Goal: Task Accomplishment & Management: Complete application form

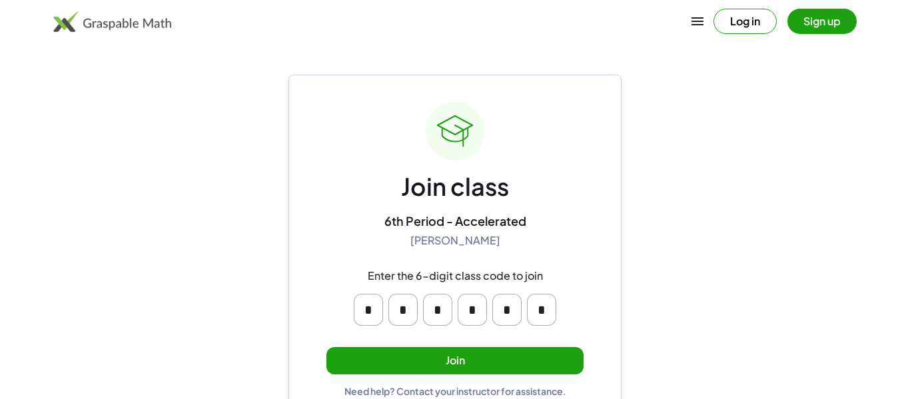
scroll to position [25, 0]
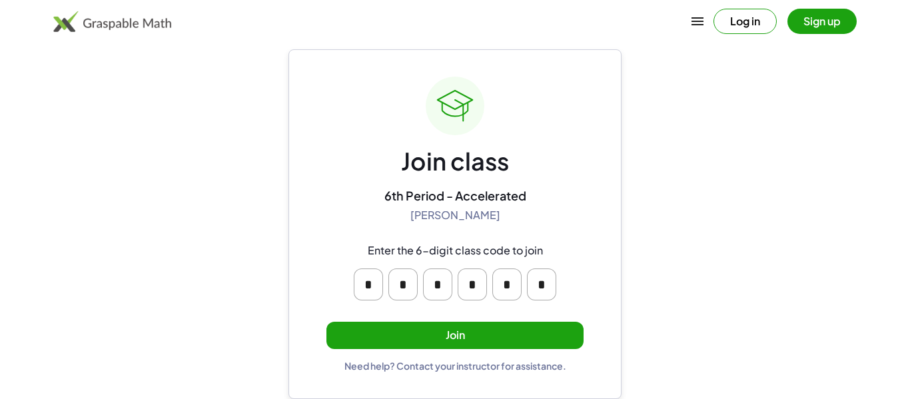
click at [368, 284] on input "*" at bounding box center [368, 284] width 29 height 32
click at [442, 226] on div "Join class 6th Period - Accelerated [PERSON_NAME] Enter the 6-digit class code …" at bounding box center [454, 224] width 257 height 295
click at [385, 342] on button "Join" at bounding box center [454, 335] width 257 height 27
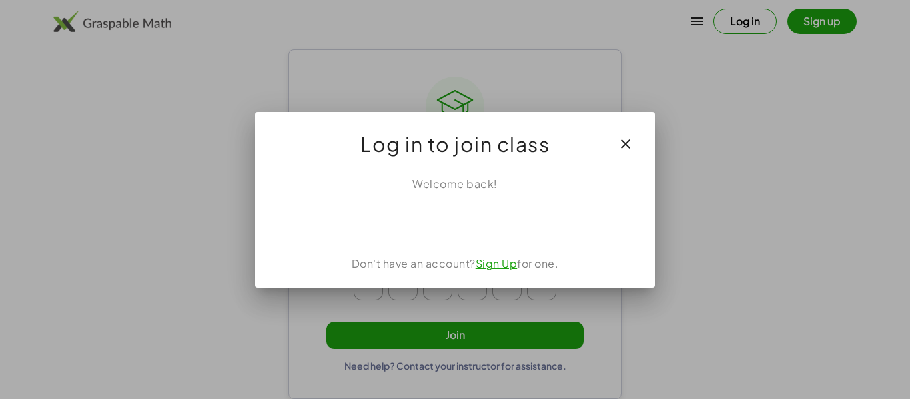
click at [635, 145] on button "button" at bounding box center [626, 144] width 32 height 32
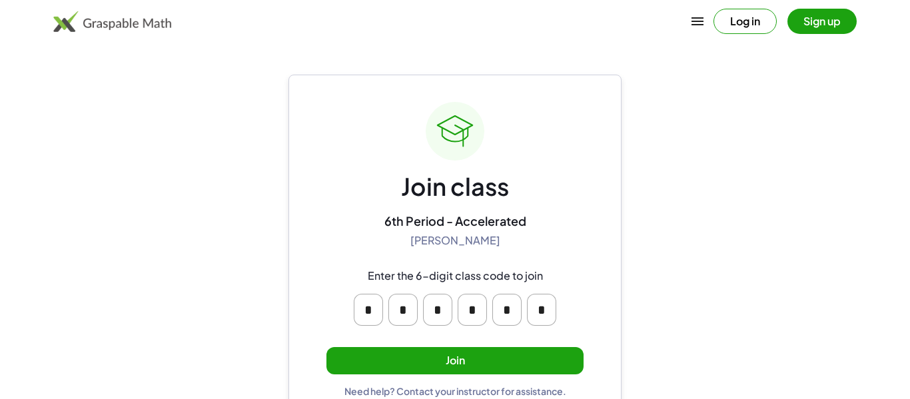
scroll to position [25, 0]
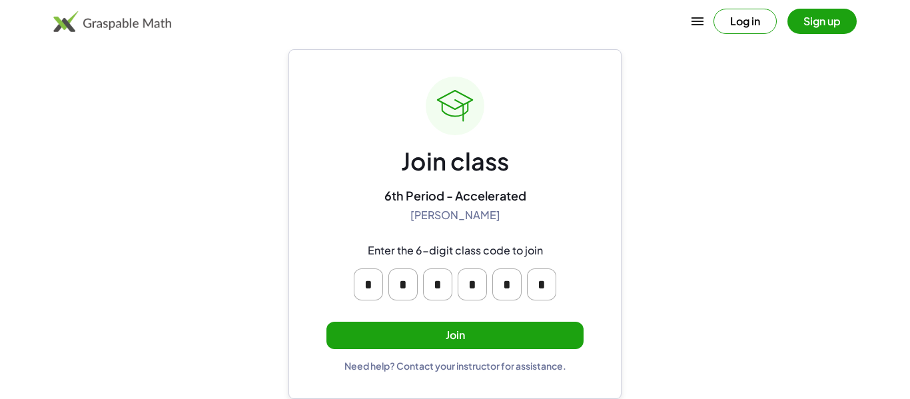
click at [422, 330] on button "Join" at bounding box center [454, 335] width 257 height 27
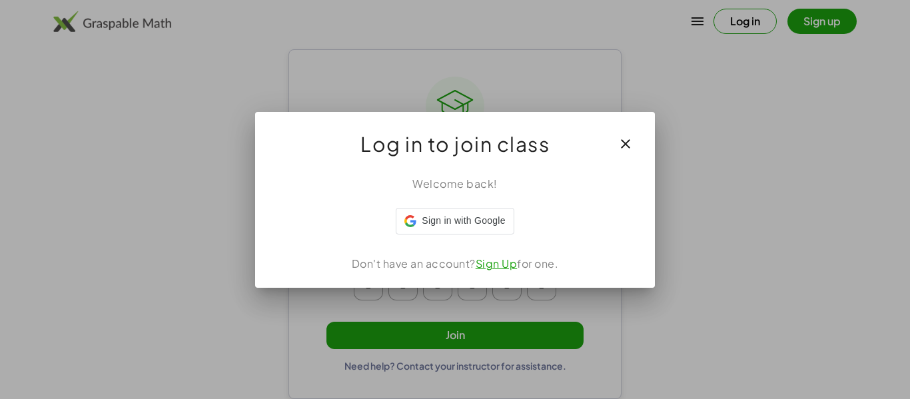
scroll to position [0, 0]
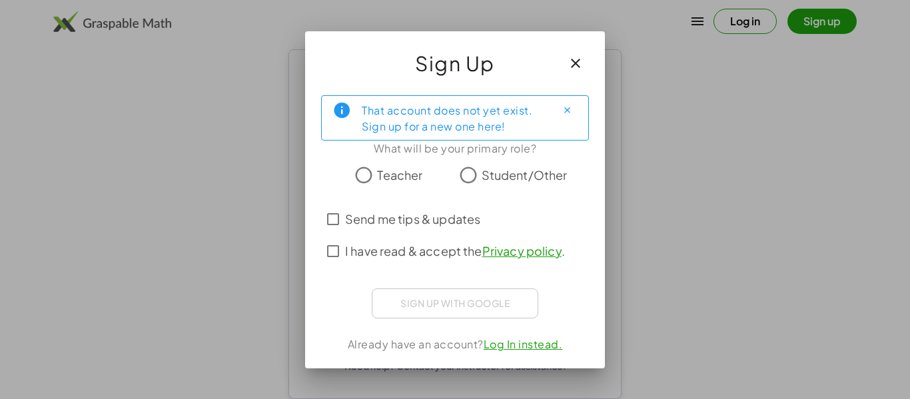
click at [512, 177] on span "Student/Other" at bounding box center [525, 175] width 86 height 18
click at [383, 252] on span "I have read & accept the Privacy policy ." at bounding box center [455, 251] width 220 height 18
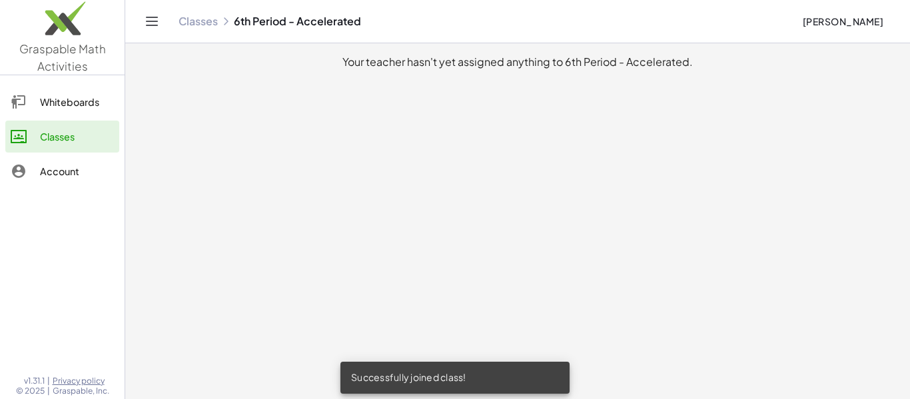
click at [91, 84] on div "Whiteboards Classes Account" at bounding box center [62, 138] width 125 height 115
click at [80, 94] on div "Whiteboards" at bounding box center [77, 102] width 74 height 16
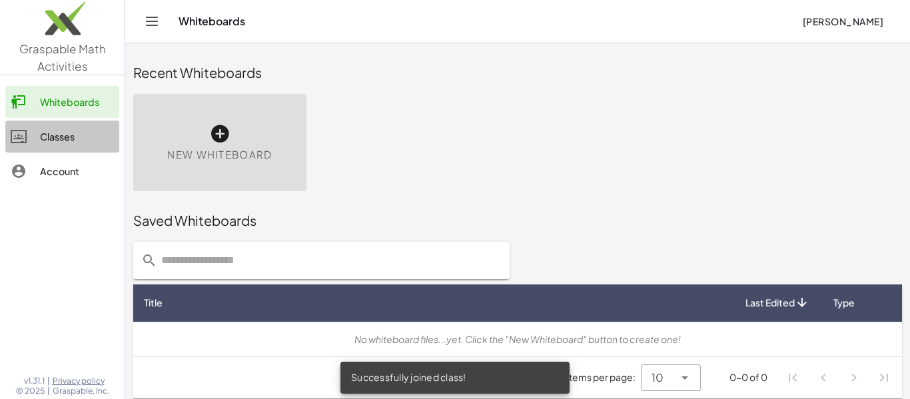
click at [91, 138] on div "Classes" at bounding box center [77, 137] width 74 height 16
